Goal: Check status: Check status

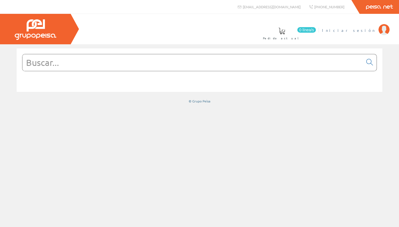
click at [366, 34] on li "Iniciar sesión" at bounding box center [356, 33] width 70 height 21
click at [366, 29] on span "Iniciar sesión" at bounding box center [349, 30] width 54 height 6
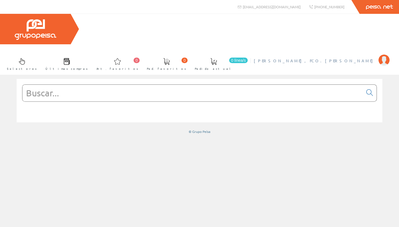
click at [335, 58] on span "PINTADO MARTIN, FCO.JOSE" at bounding box center [315, 61] width 122 height 6
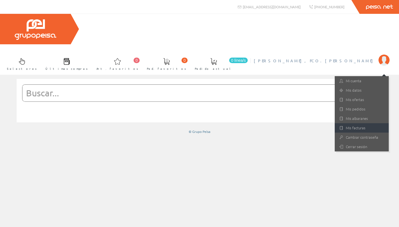
click at [348, 123] on link "Mis facturas" at bounding box center [362, 127] width 54 height 9
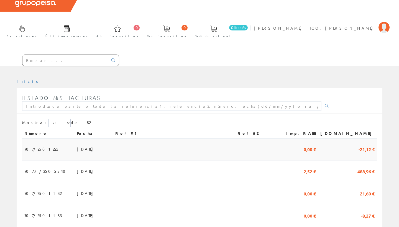
scroll to position [34, 0]
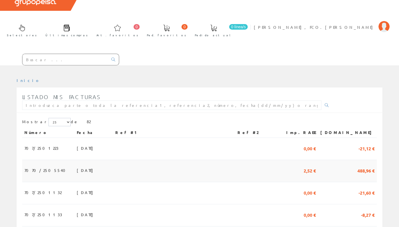
click at [368, 166] on span "488,96 €" at bounding box center [366, 170] width 17 height 9
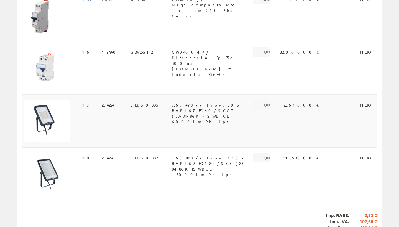
scroll to position [924, 0]
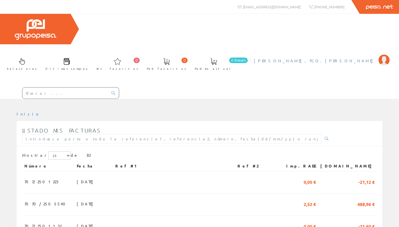
click at [351, 58] on span "[PERSON_NAME], FCO.[PERSON_NAME]" at bounding box center [315, 61] width 122 height 6
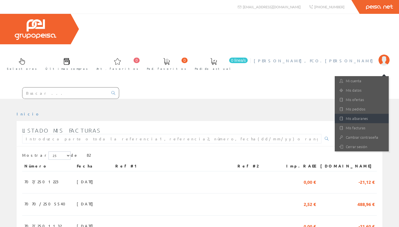
click at [351, 114] on link "Mis albaranes" at bounding box center [362, 118] width 54 height 9
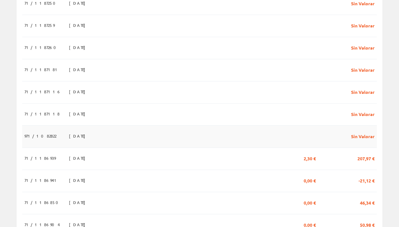
scroll to position [180, 0]
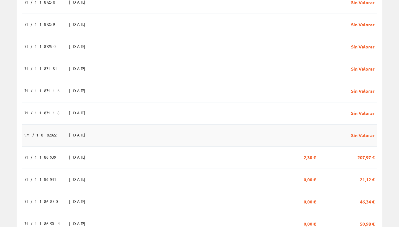
click at [361, 130] on span "Sin Valorar" at bounding box center [363, 134] width 24 height 9
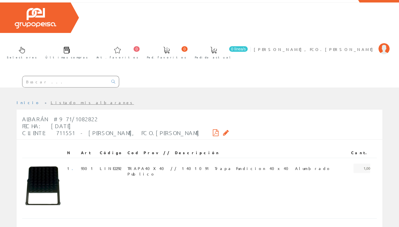
scroll to position [11, 0]
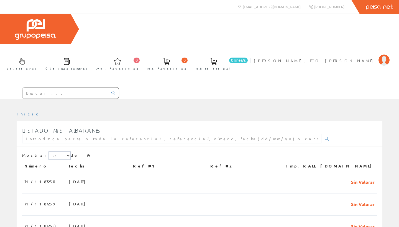
scroll to position [180, 0]
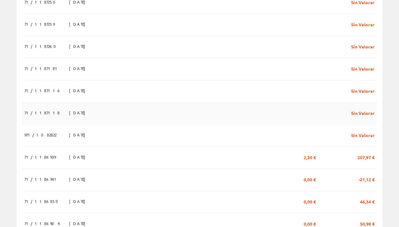
click at [356, 108] on span "Sin Valorar" at bounding box center [363, 112] width 24 height 9
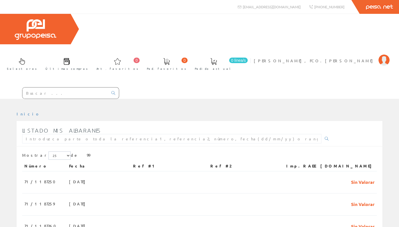
scroll to position [180, 0]
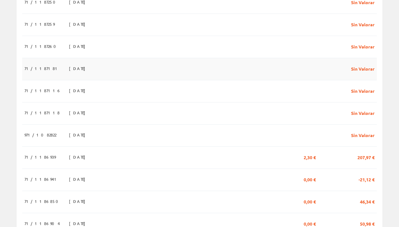
click at [361, 64] on span "Sin Valorar" at bounding box center [363, 68] width 24 height 9
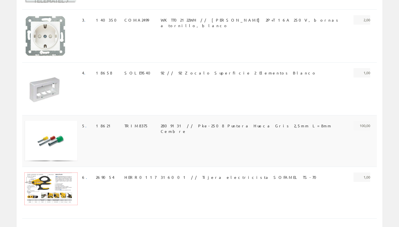
scroll to position [254, 0]
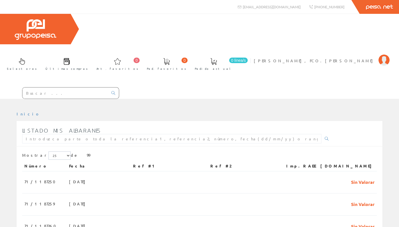
scroll to position [180, 0]
